Goal: Book appointment/travel/reservation

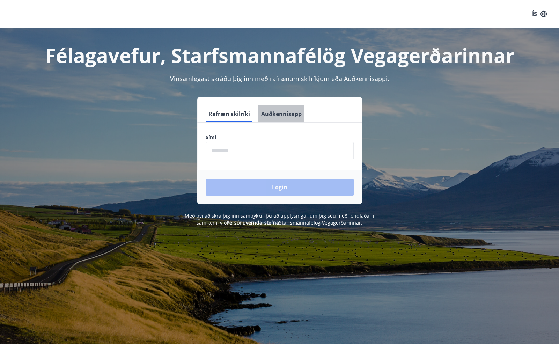
click at [279, 116] on button "Auðkennisapp" at bounding box center [281, 113] width 46 height 17
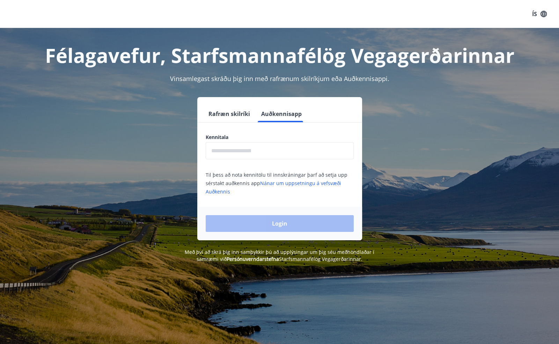
click at [244, 153] on input "text" at bounding box center [280, 150] width 148 height 17
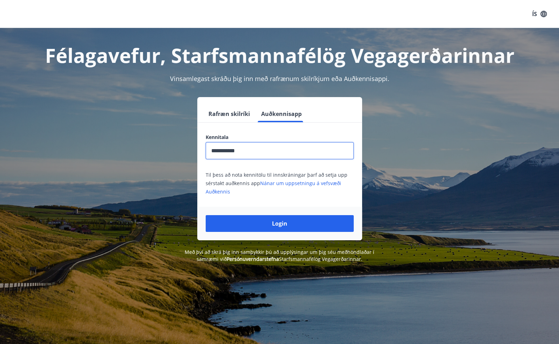
type input "**********"
click at [206, 215] on button "Login" at bounding box center [280, 223] width 148 height 17
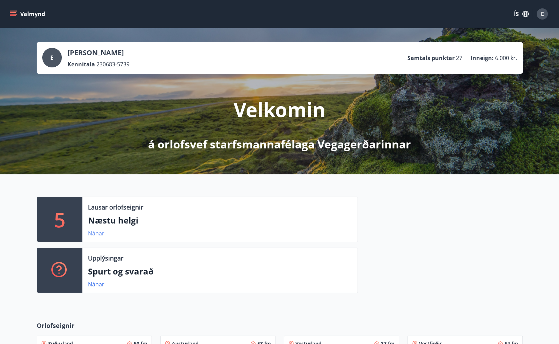
click at [98, 235] on link "Nánar" at bounding box center [96, 233] width 16 height 8
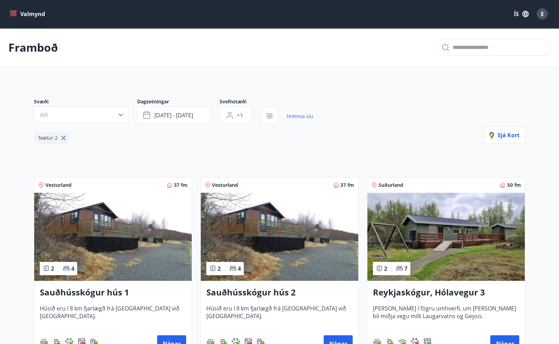
click at [11, 17] on button "Valmynd" at bounding box center [27, 14] width 39 height 13
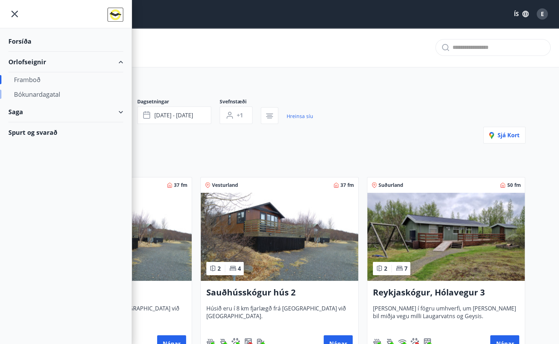
click at [34, 91] on div "Bókunardagatal" at bounding box center [66, 94] width 104 height 15
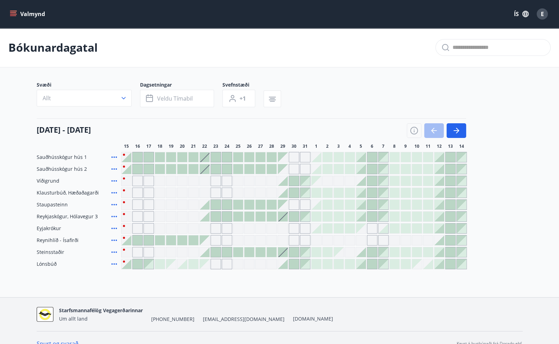
click at [237, 265] on div "Gráir dagar eru ekki bókanlegir" at bounding box center [238, 264] width 10 height 10
click at [160, 264] on div at bounding box center [160, 264] width 10 height 10
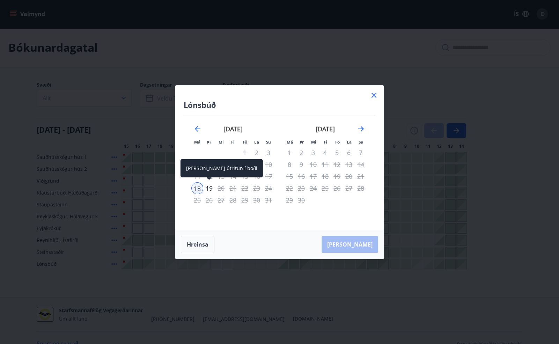
click at [211, 188] on div "19" at bounding box center [209, 188] width 12 height 12
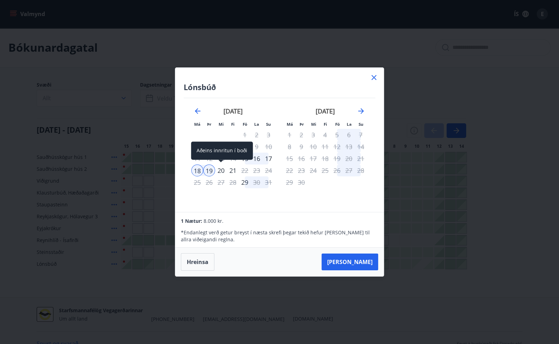
click at [221, 171] on div "20" at bounding box center [221, 170] width 12 height 12
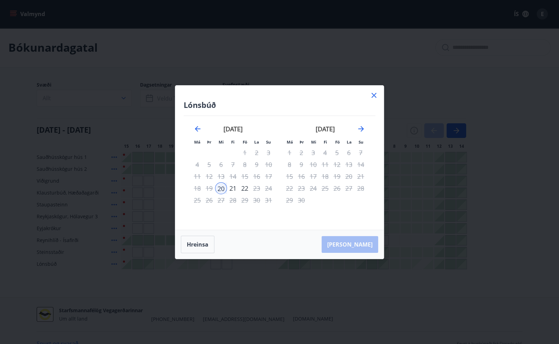
click at [198, 188] on div "18" at bounding box center [197, 188] width 12 height 12
click at [209, 245] on button "Hreinsa" at bounding box center [198, 244] width 34 height 17
click at [197, 189] on div "18" at bounding box center [197, 188] width 12 height 12
click at [211, 189] on div "19" at bounding box center [209, 188] width 12 height 12
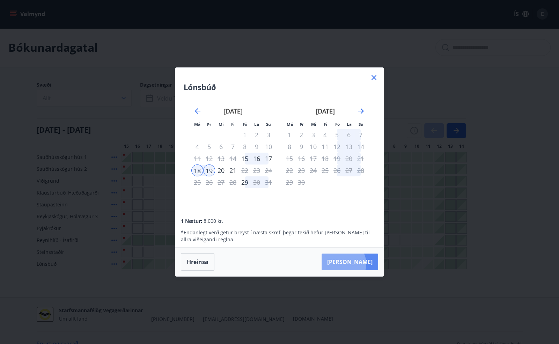
click at [365, 264] on button "Taka Frá" at bounding box center [350, 262] width 57 height 17
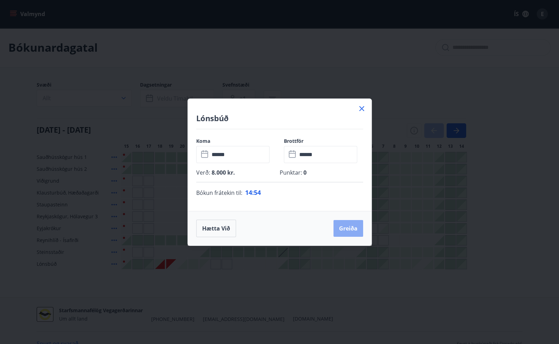
click at [351, 226] on button "Greiða" at bounding box center [348, 228] width 30 height 17
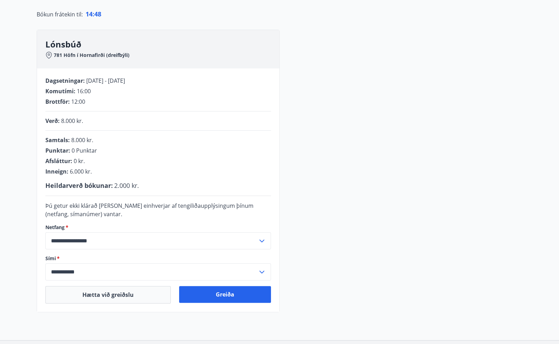
scroll to position [91, 0]
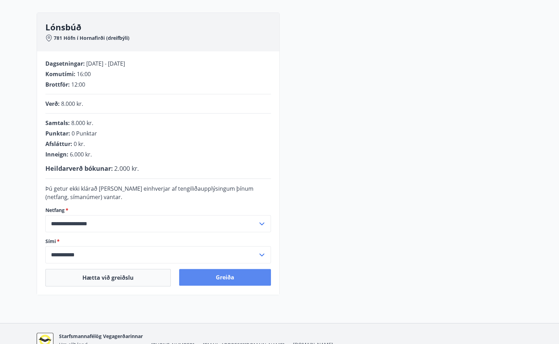
click at [227, 277] on button "Greiða" at bounding box center [225, 277] width 92 height 17
